Goal: Transaction & Acquisition: Download file/media

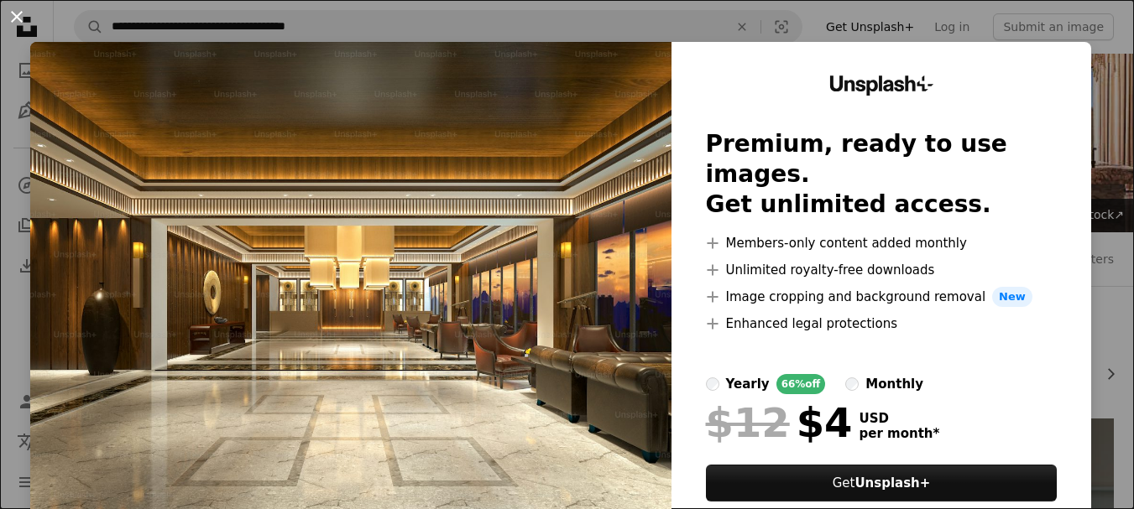
scroll to position [1964, 0]
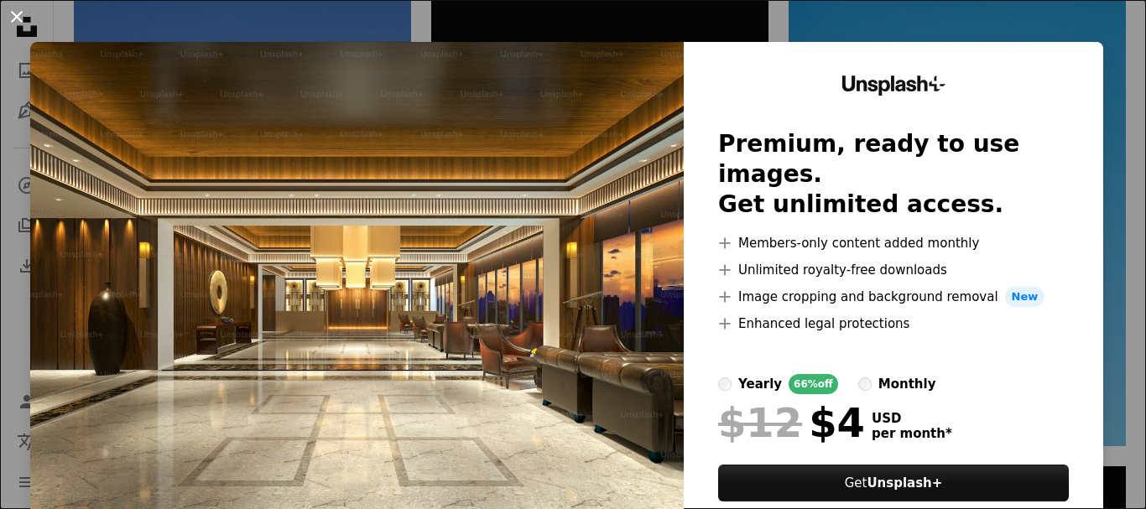
click at [9, 17] on button "An X shape" at bounding box center [17, 17] width 20 height 20
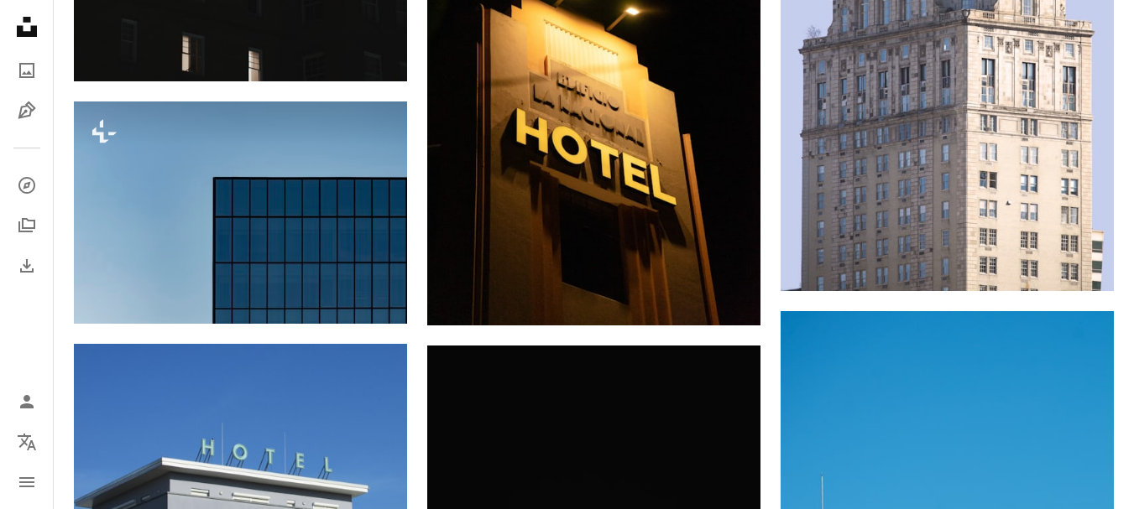
scroll to position [1535, 0]
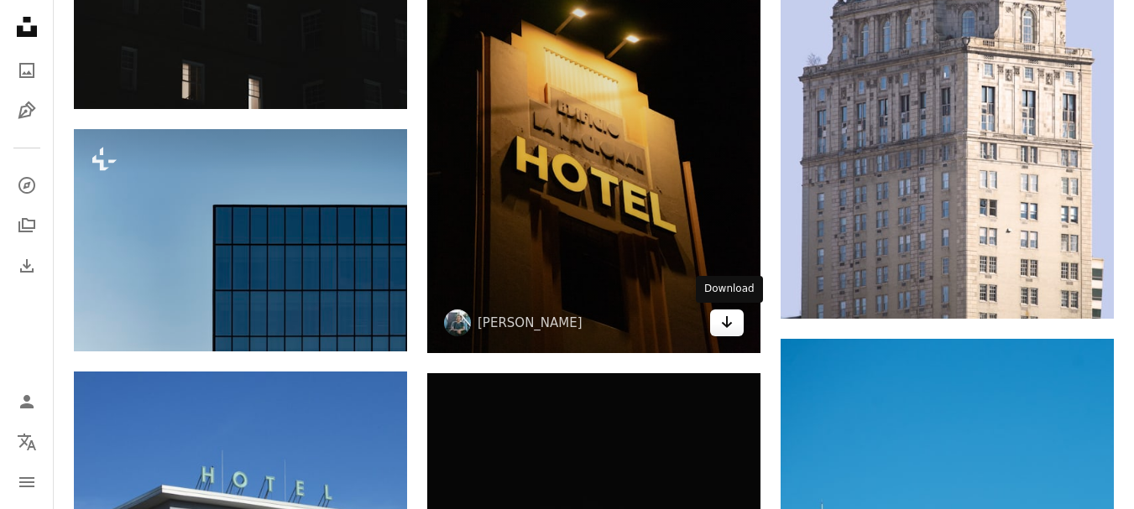
click at [722, 331] on icon "Arrow pointing down" at bounding box center [726, 322] width 13 height 20
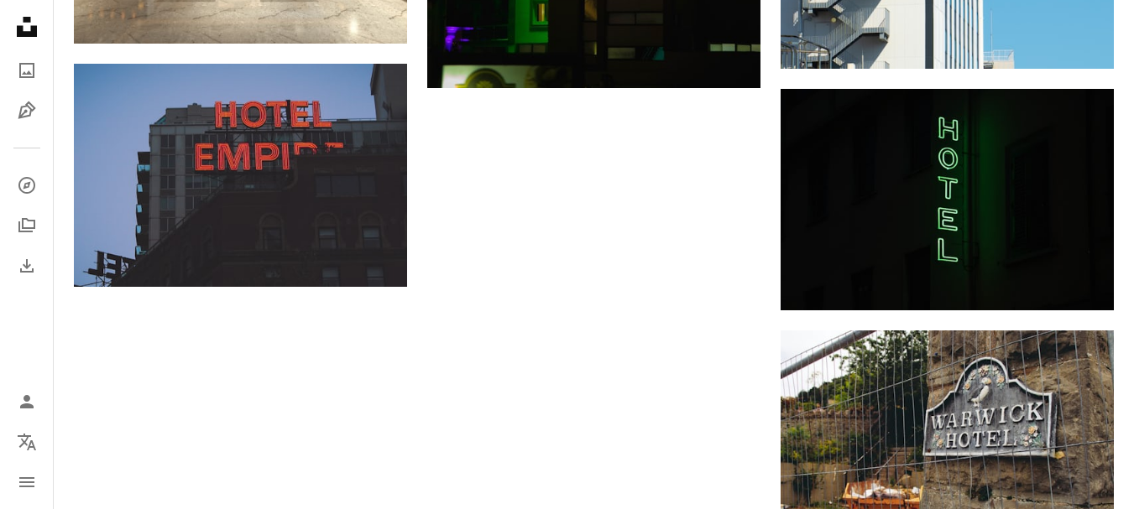
scroll to position [2326, 0]
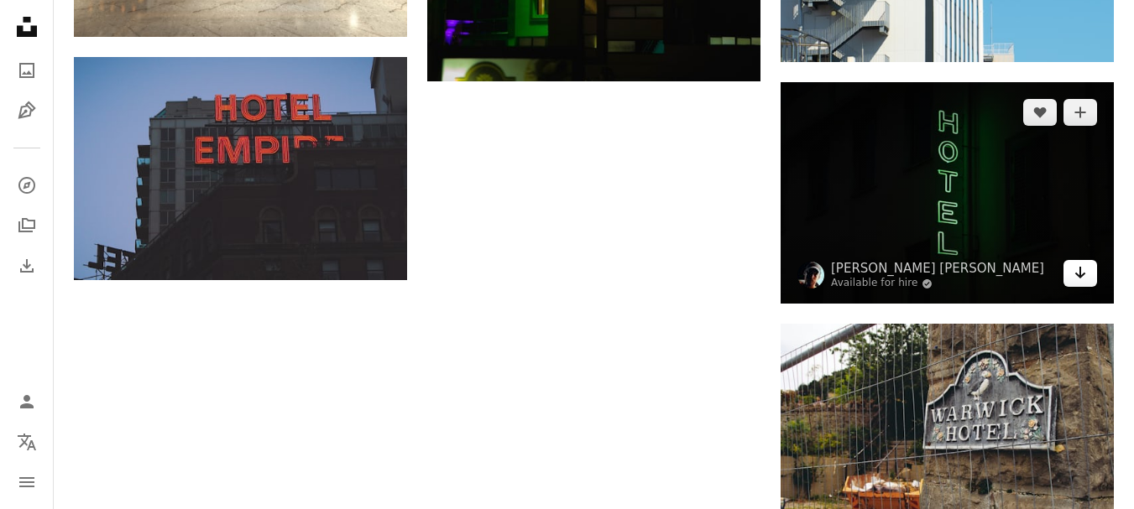
click at [1082, 279] on icon "Arrow pointing down" at bounding box center [1079, 273] width 13 height 20
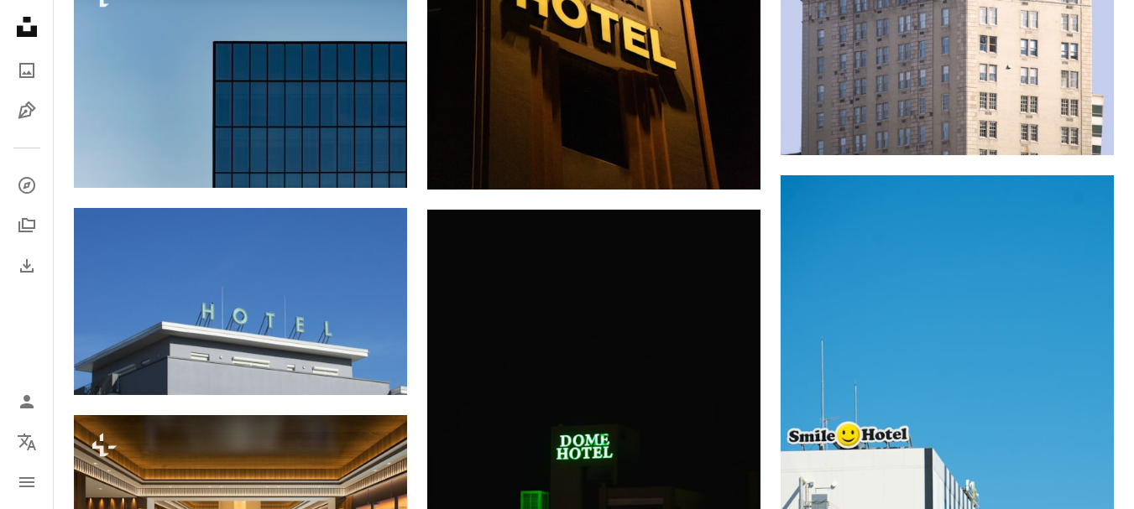
scroll to position [0, 0]
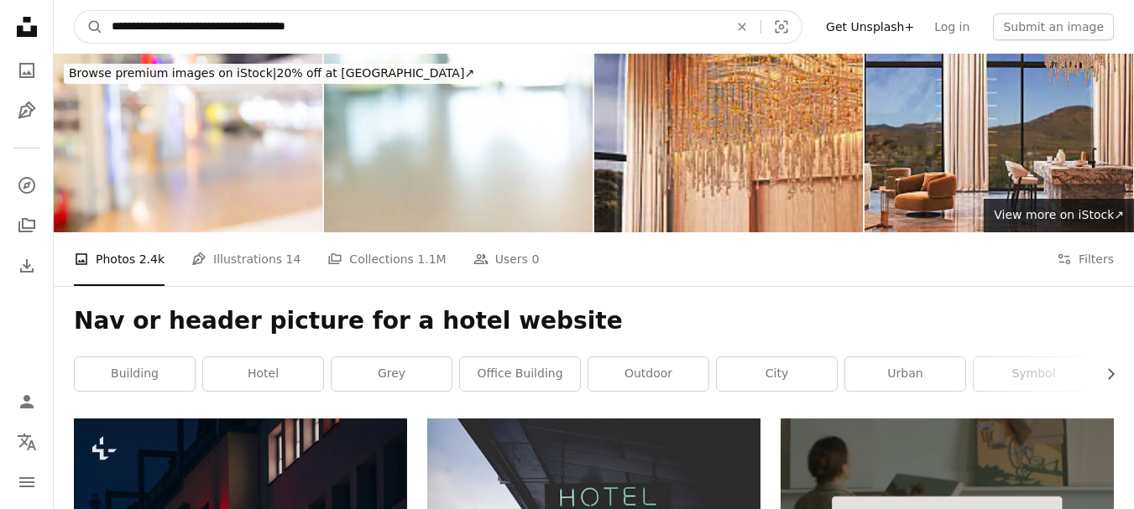
click at [446, 21] on input "**********" at bounding box center [413, 27] width 620 height 32
type input "*"
type input "*********"
click button "A magnifying glass" at bounding box center [89, 27] width 29 height 32
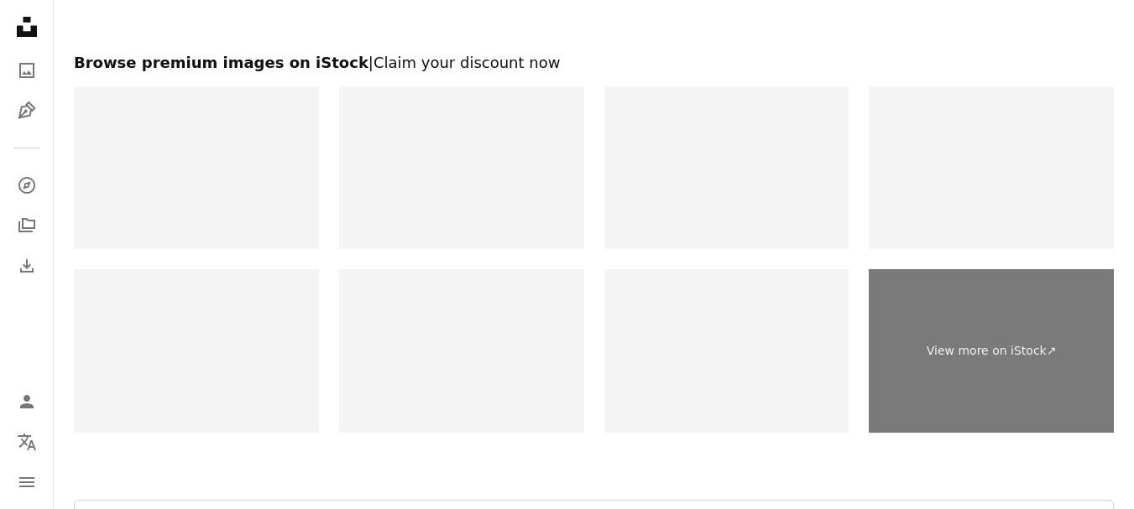
scroll to position [2954, 0]
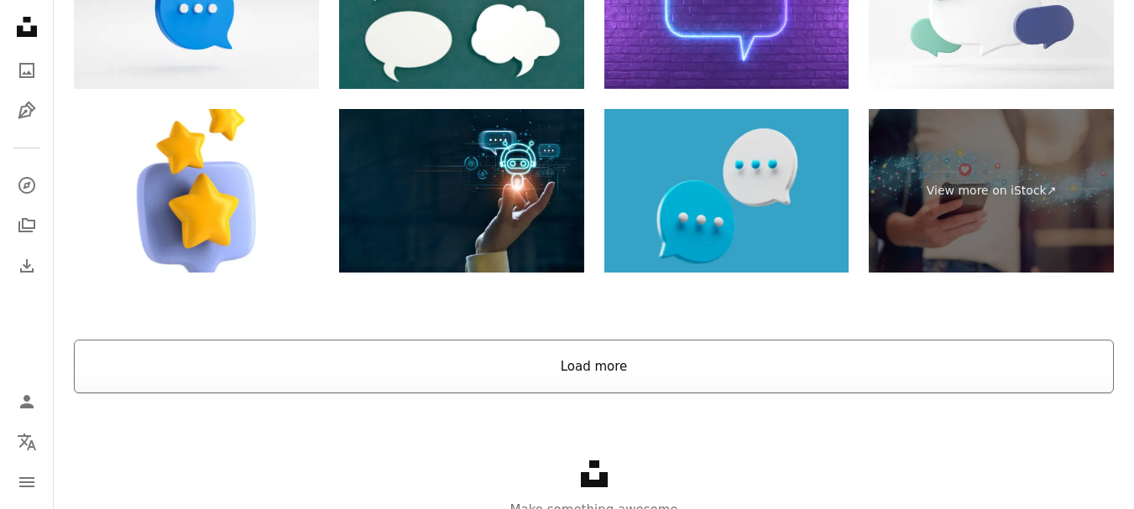
click at [828, 368] on button "Load more" at bounding box center [594, 367] width 1040 height 54
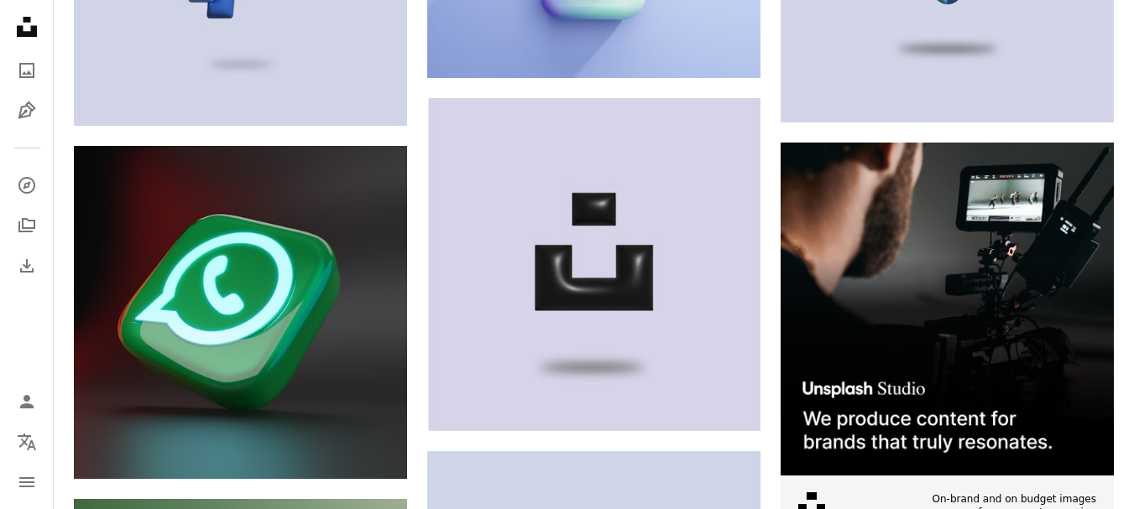
scroll to position [6050, 0]
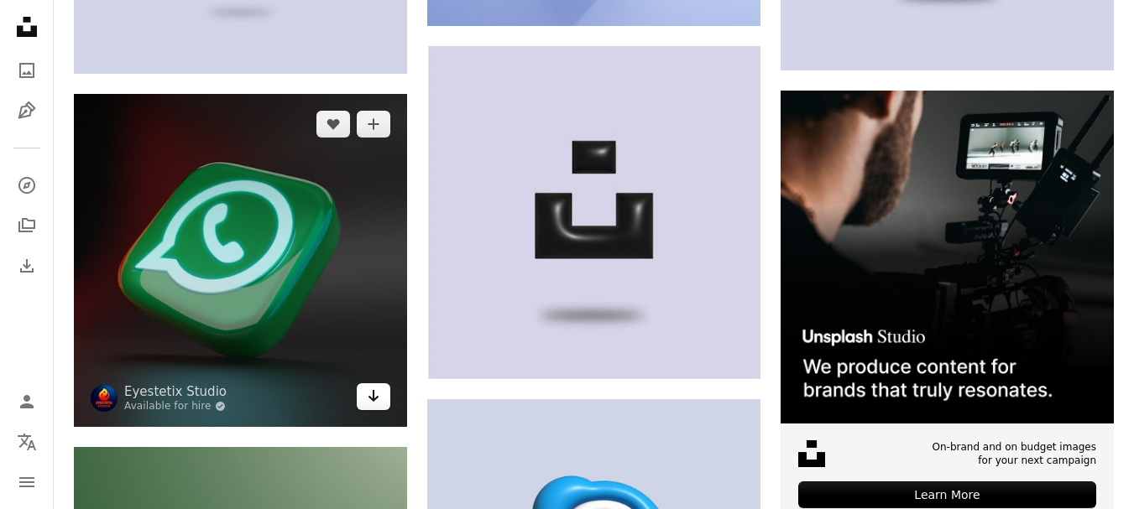
click at [371, 403] on icon "Arrow pointing down" at bounding box center [373, 396] width 13 height 20
